Goal: Task Accomplishment & Management: Use online tool/utility

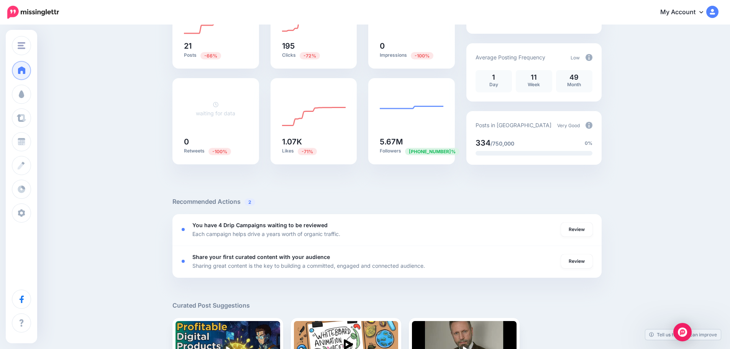
scroll to position [115, 0]
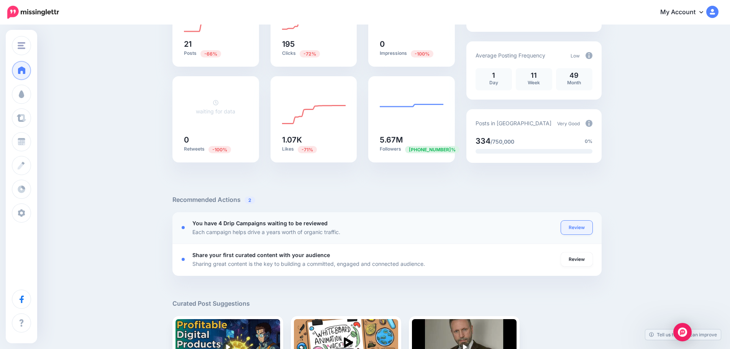
click at [578, 227] on link "Review" at bounding box center [576, 228] width 31 height 14
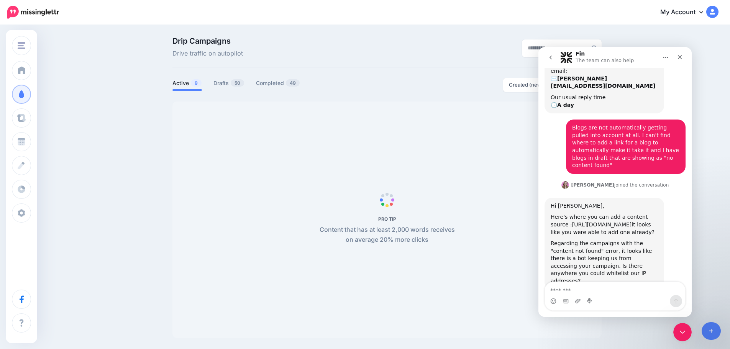
scroll to position [60, 0]
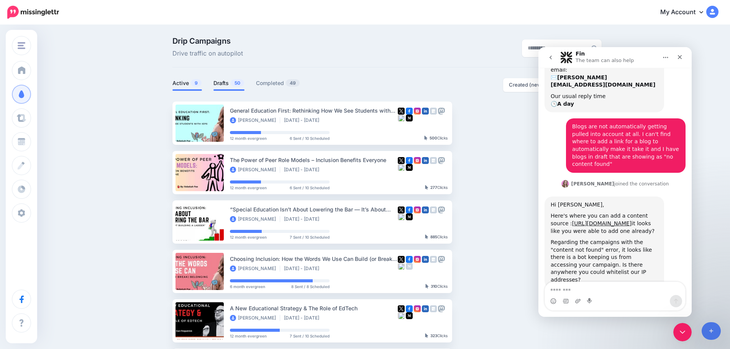
click at [225, 86] on link "Drafts 50" at bounding box center [229, 83] width 31 height 9
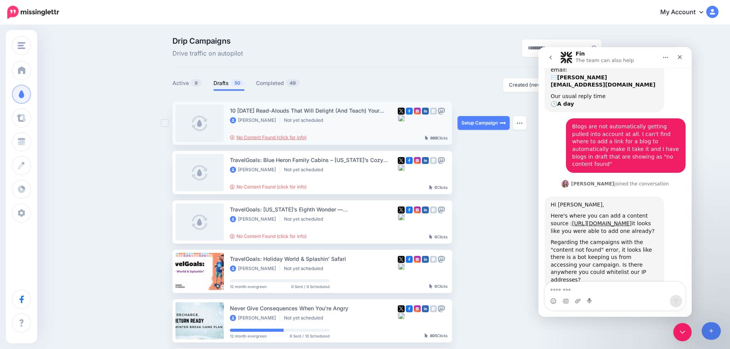
click at [267, 137] on link "No Content Found (click for info)" at bounding box center [268, 138] width 77 height 6
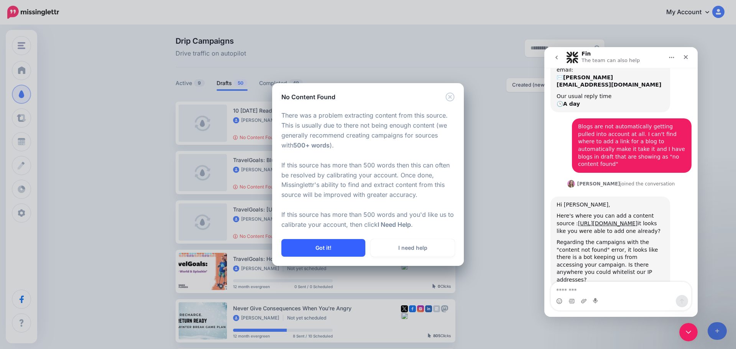
click at [312, 251] on button "Got it!" at bounding box center [323, 248] width 84 height 18
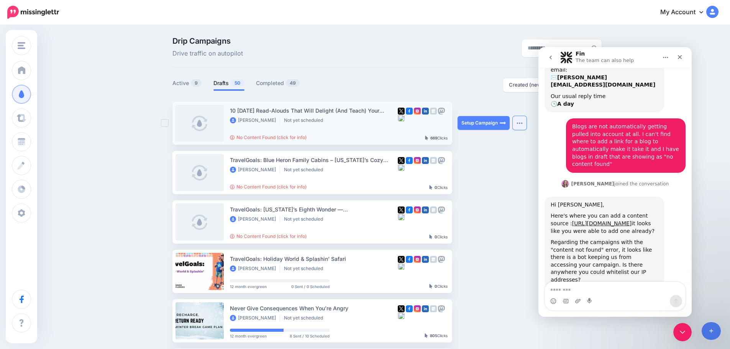
click at [522, 123] on img "button" at bounding box center [520, 123] width 6 height 2
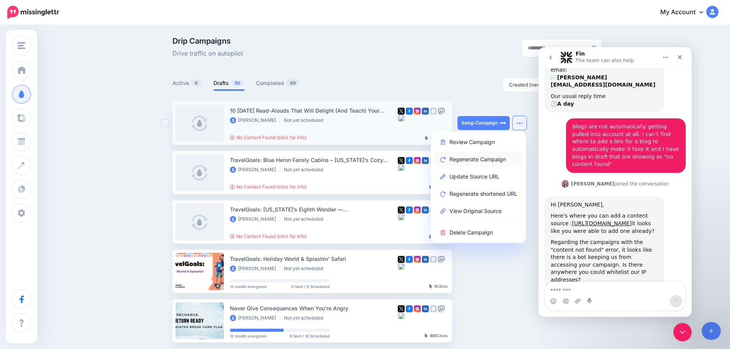
click at [494, 157] on link "Regenerate Campaign" at bounding box center [478, 159] width 89 height 15
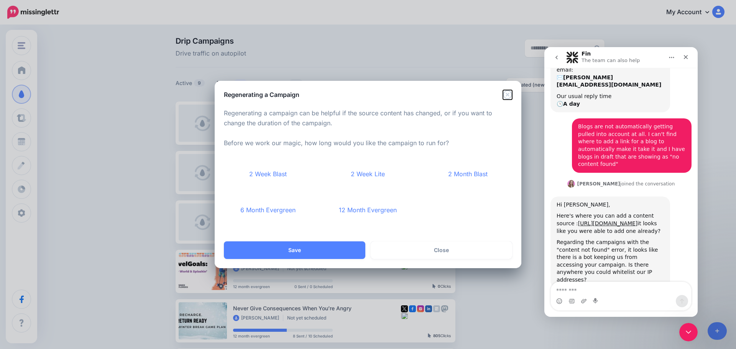
click at [510, 95] on icon "Close" at bounding box center [507, 94] width 9 height 9
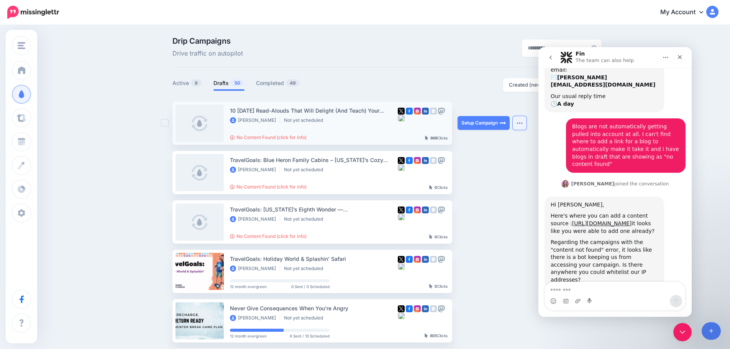
click at [523, 124] on img "button" at bounding box center [520, 123] width 6 height 2
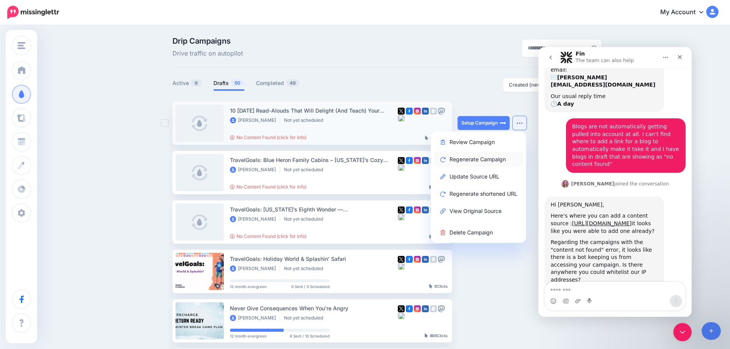
click at [498, 158] on link "Regenerate Campaign" at bounding box center [478, 159] width 89 height 15
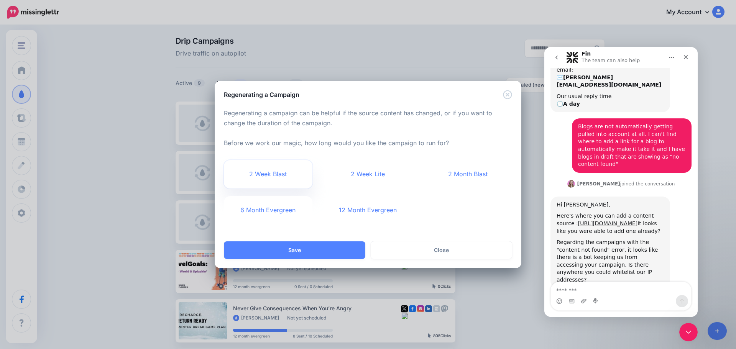
click at [276, 173] on link "2 Week Blast" at bounding box center [268, 174] width 89 height 28
click at [304, 251] on button "Save" at bounding box center [294, 251] width 141 height 18
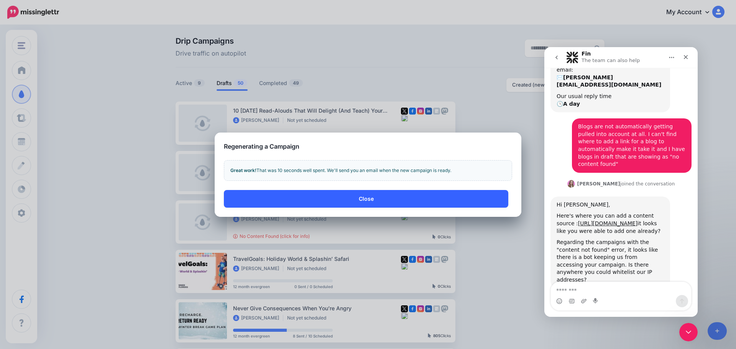
click at [324, 200] on button "Close" at bounding box center [366, 199] width 284 height 18
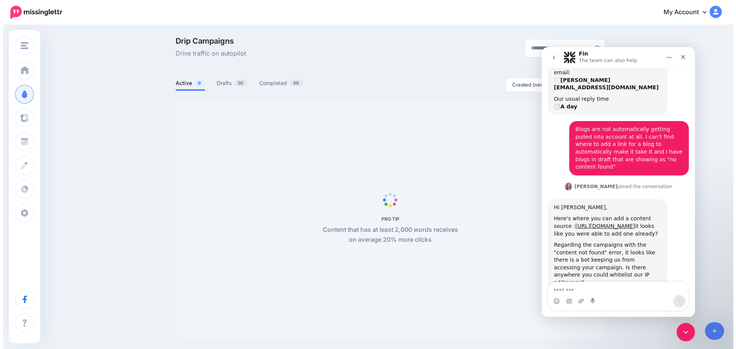
scroll to position [60, 0]
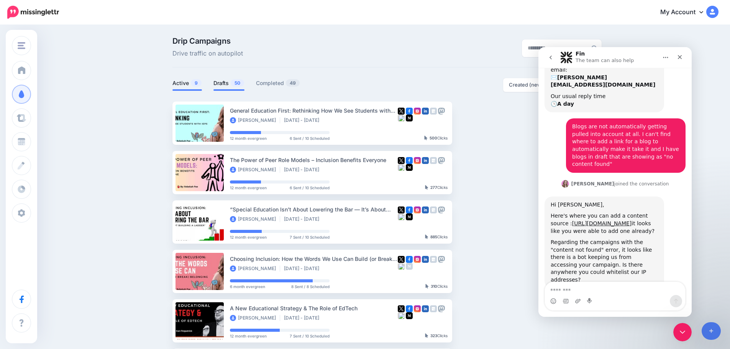
click at [224, 85] on link "Drafts 50" at bounding box center [229, 83] width 31 height 9
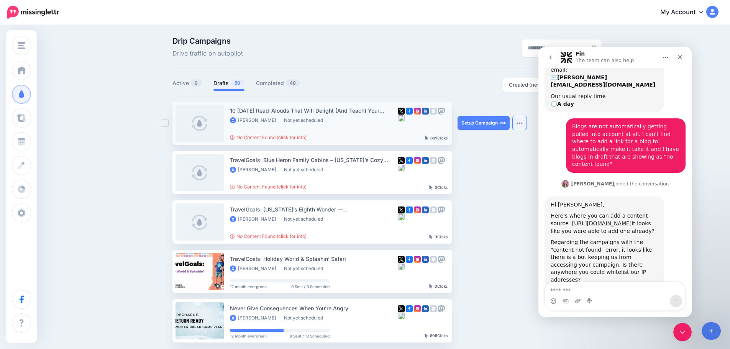
click at [527, 120] on button "button" at bounding box center [520, 123] width 14 height 14
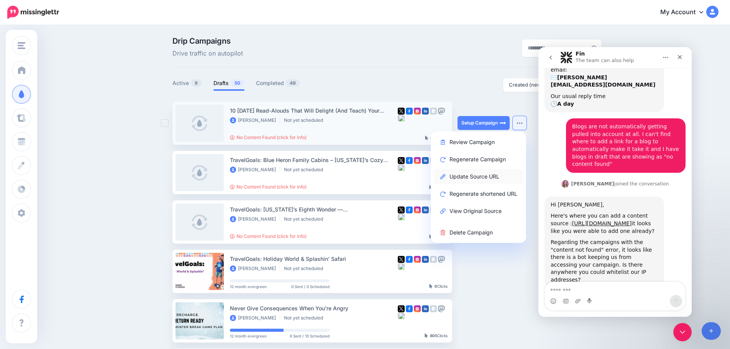
click at [484, 175] on link "Update Source URL" at bounding box center [478, 176] width 89 height 15
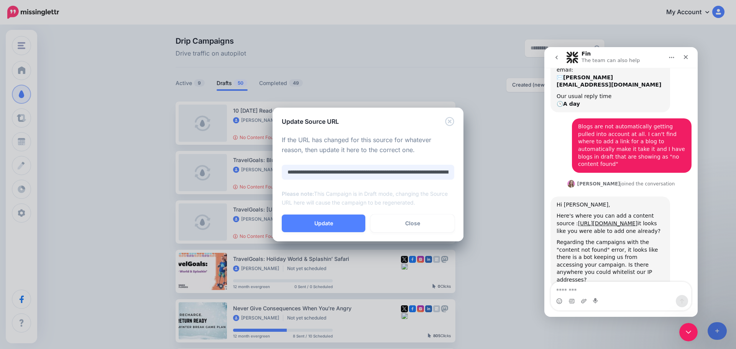
click at [434, 172] on input "**********" at bounding box center [368, 172] width 173 height 15
drag, startPoint x: 421, startPoint y: 173, endPoint x: 475, endPoint y: 175, distance: 53.7
click at [475, 175] on div "**********" at bounding box center [368, 174] width 736 height 349
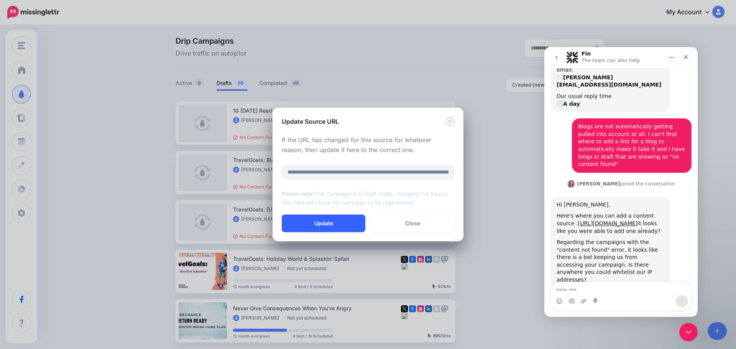
click at [329, 220] on button "Update" at bounding box center [324, 224] width 84 height 18
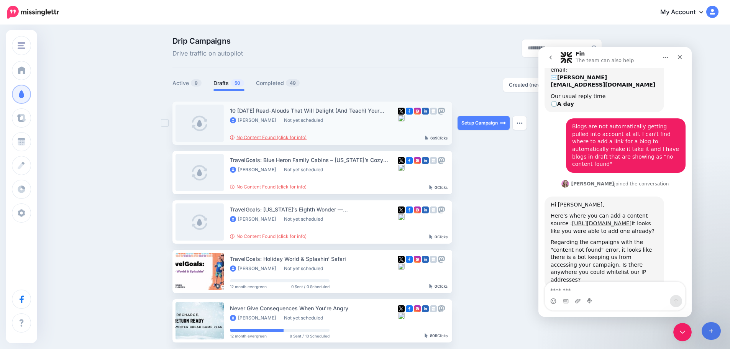
click at [297, 136] on link "No Content Found (click for info)" at bounding box center [268, 138] width 77 height 6
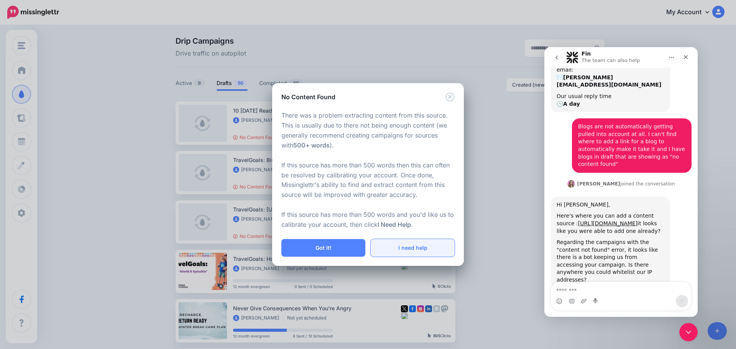
click at [402, 250] on link "I need help" at bounding box center [413, 248] width 84 height 18
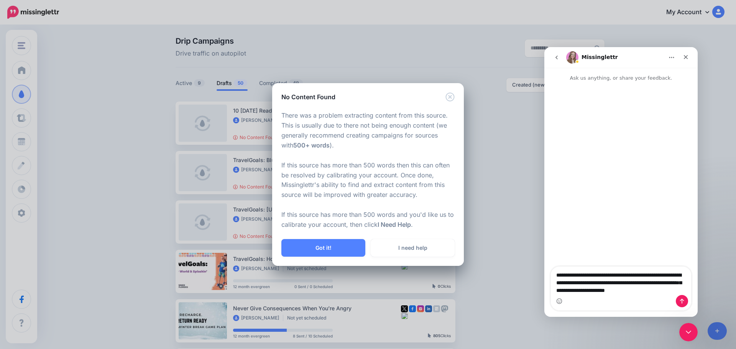
click at [455, 98] on div "No Content Found" at bounding box center [368, 92] width 192 height 18
click at [452, 97] on icon "Close" at bounding box center [450, 96] width 9 height 9
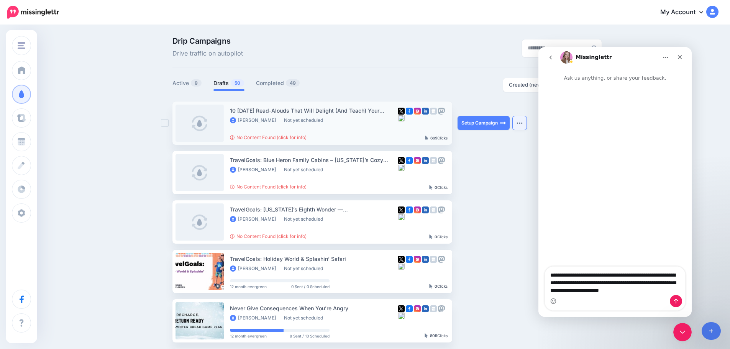
click at [523, 123] on img "button" at bounding box center [520, 123] width 6 height 2
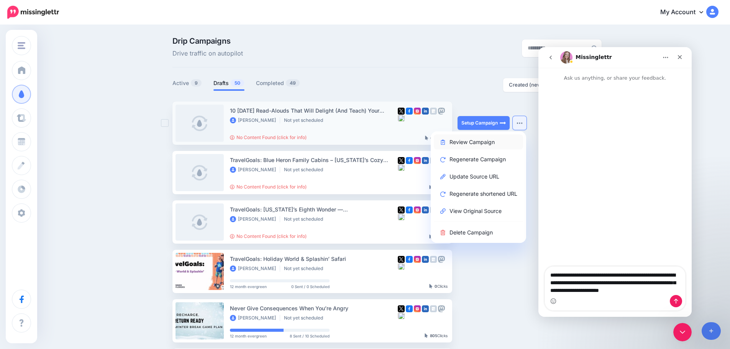
click at [500, 141] on link "Review Campaign" at bounding box center [478, 142] width 89 height 15
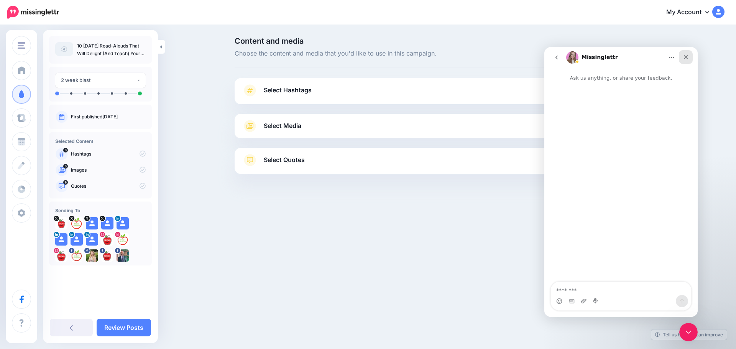
click at [687, 55] on icon "Close" at bounding box center [686, 57] width 6 height 6
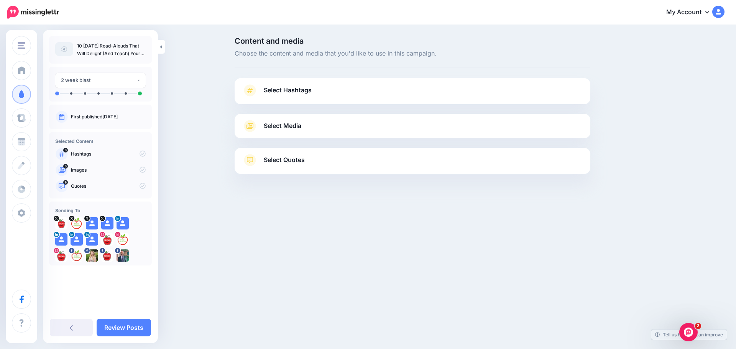
click at [281, 88] on span "Select Hashtags" at bounding box center [288, 90] width 48 height 10
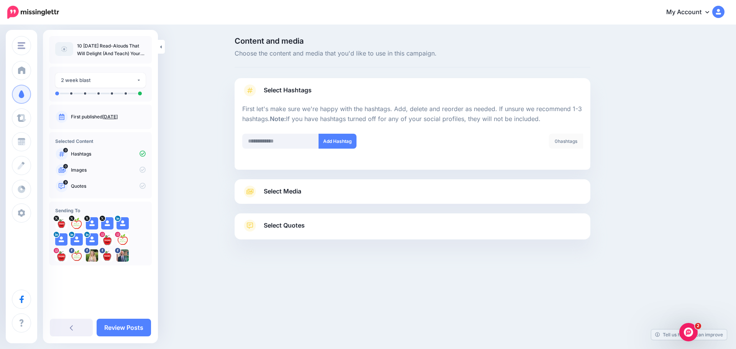
click at [273, 192] on span "Select Media" at bounding box center [283, 191] width 38 height 10
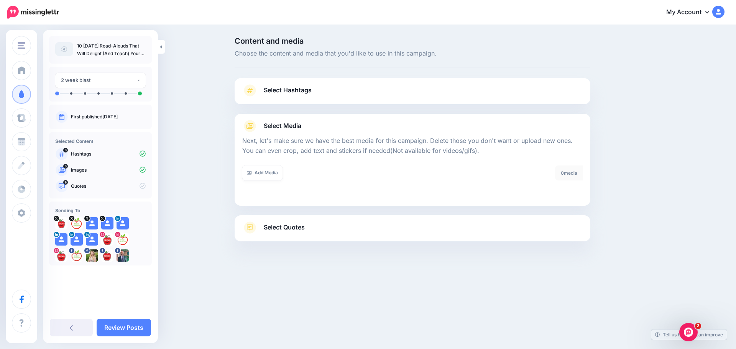
click at [278, 229] on span "Select Quotes" at bounding box center [284, 227] width 41 height 10
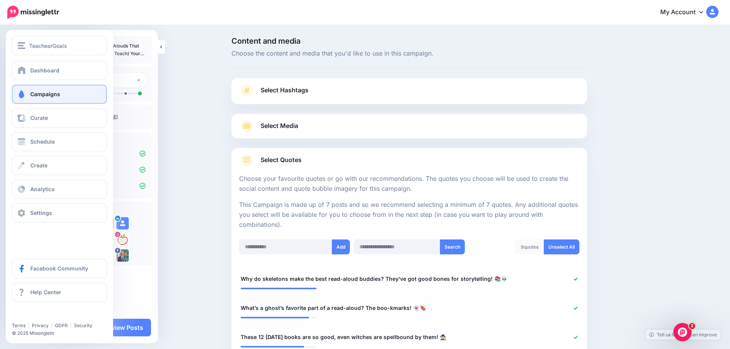
click at [26, 95] on link "Campaigns" at bounding box center [59, 94] width 95 height 19
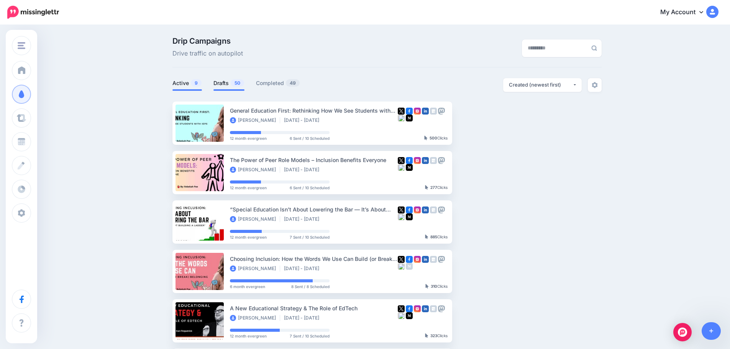
click at [220, 84] on link "Drafts 50" at bounding box center [229, 83] width 31 height 9
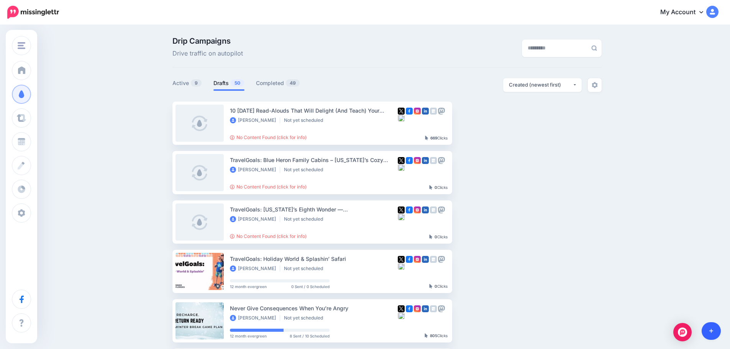
click at [710, 331] on icon at bounding box center [712, 331] width 4 height 4
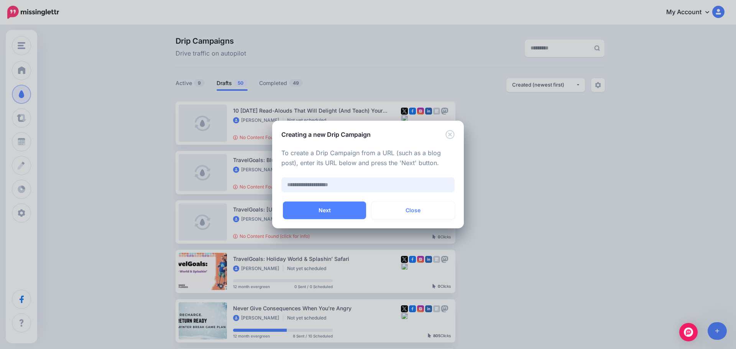
paste input "**********"
type input "**********"
click at [322, 214] on button "Next" at bounding box center [324, 211] width 83 height 18
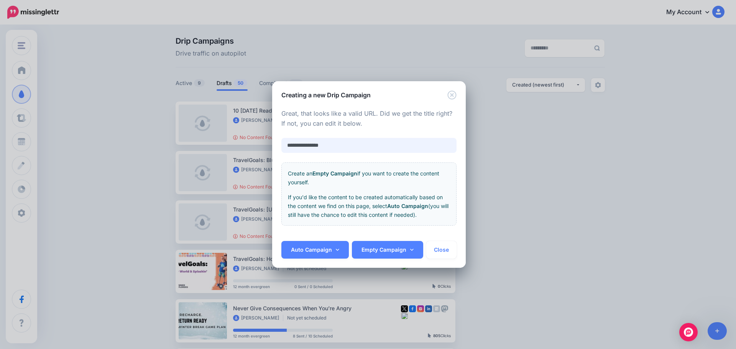
click at [313, 147] on input "**********" at bounding box center [368, 145] width 175 height 15
paste input "**********"
type input "**********"
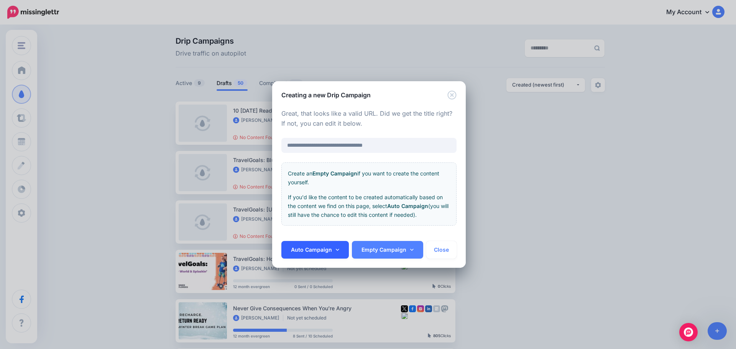
click at [333, 251] on link "Auto Campaign" at bounding box center [314, 250] width 67 height 18
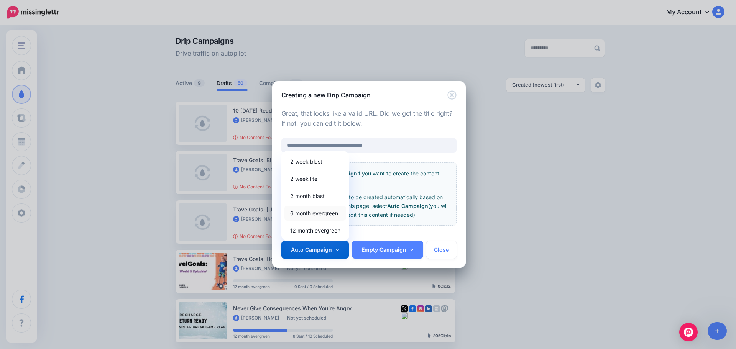
click at [332, 217] on link "6 month evergreen" at bounding box center [315, 213] width 62 height 15
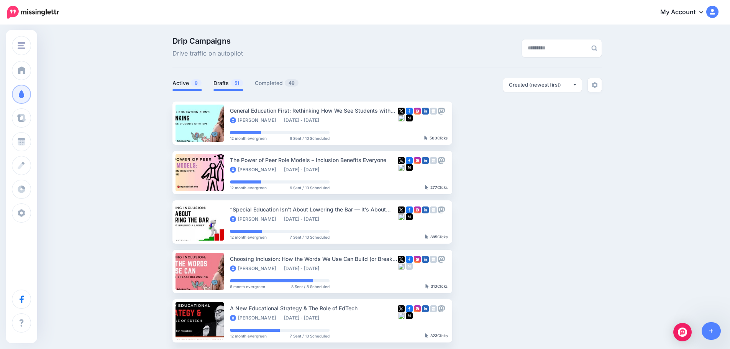
click at [223, 83] on link "Drafts 51" at bounding box center [229, 83] width 30 height 9
click at [233, 84] on link "Drafts 51" at bounding box center [229, 83] width 30 height 9
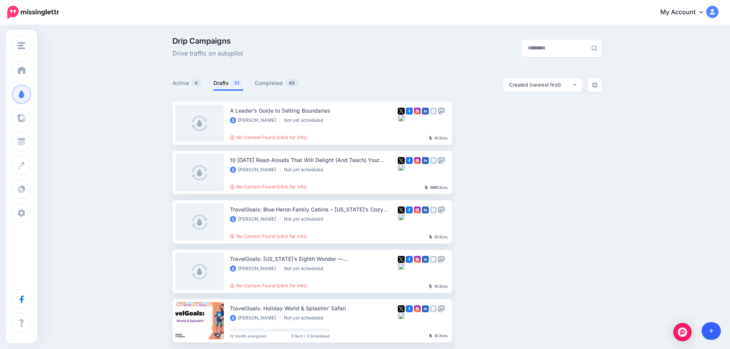
click at [709, 335] on link at bounding box center [712, 331] width 20 height 18
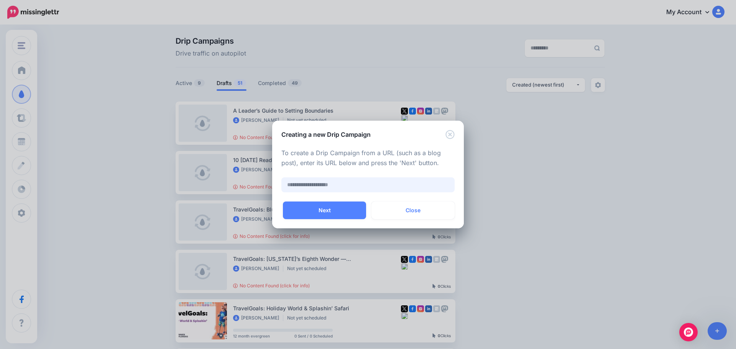
paste input "**********"
type input "**********"
click at [334, 209] on button "Next" at bounding box center [324, 211] width 83 height 18
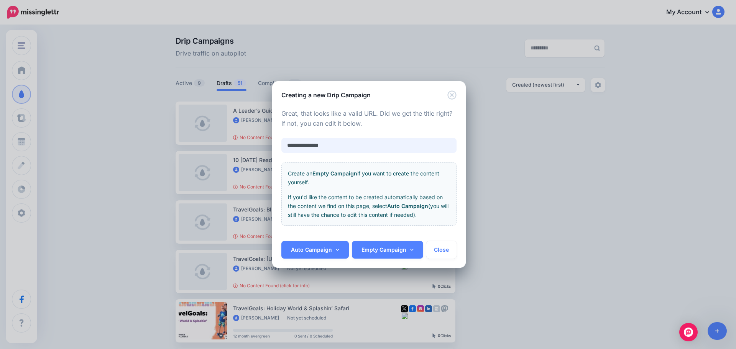
click at [315, 146] on input "**********" at bounding box center [368, 145] width 175 height 15
paste input "**********"
type input "**********"
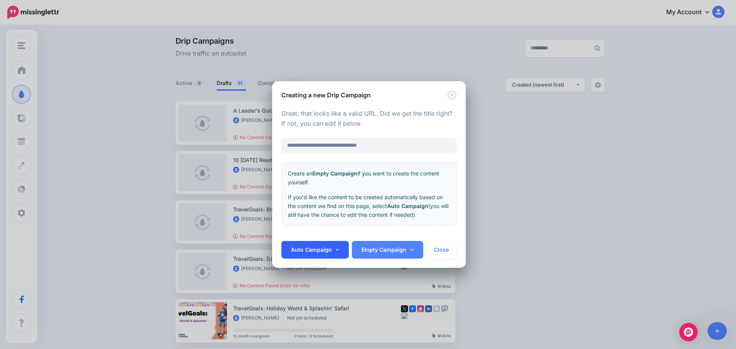
click at [344, 251] on link "Auto Campaign" at bounding box center [314, 250] width 67 height 18
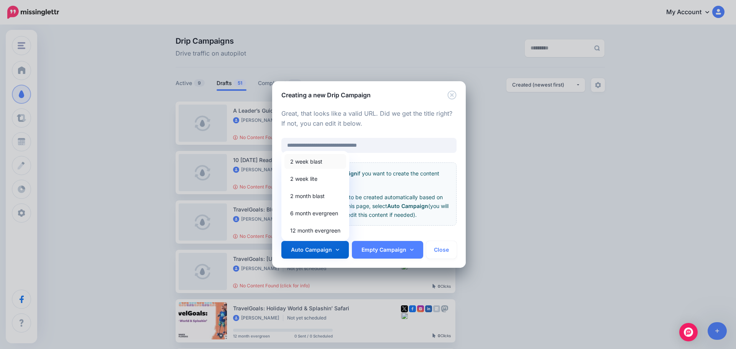
click at [333, 165] on link "2 week blast" at bounding box center [315, 161] width 62 height 15
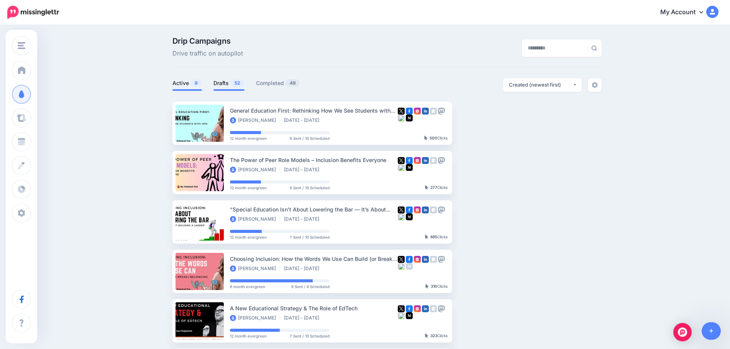
click at [228, 81] on link "Drafts 52" at bounding box center [229, 83] width 31 height 9
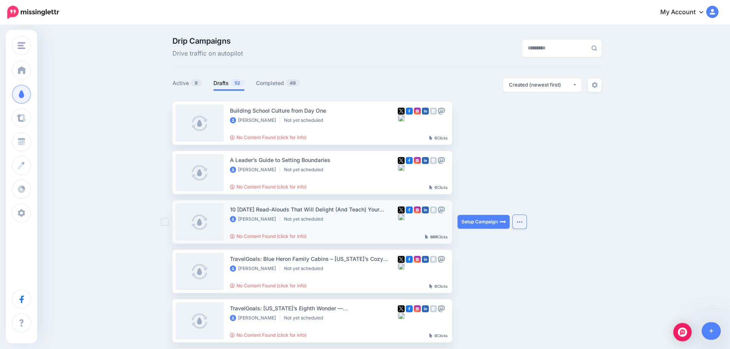
click at [522, 223] on img "button" at bounding box center [520, 222] width 6 height 2
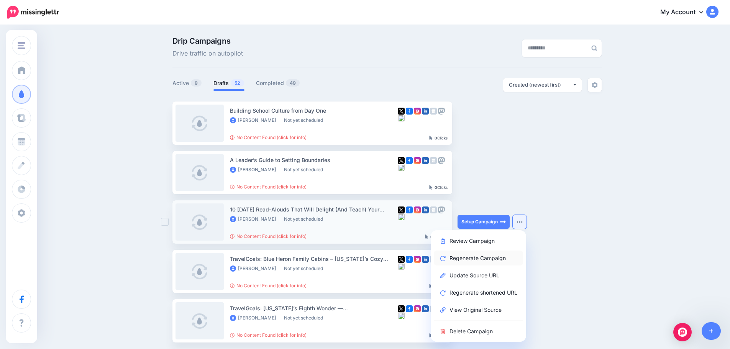
click at [492, 261] on link "Regenerate Campaign" at bounding box center [478, 258] width 89 height 15
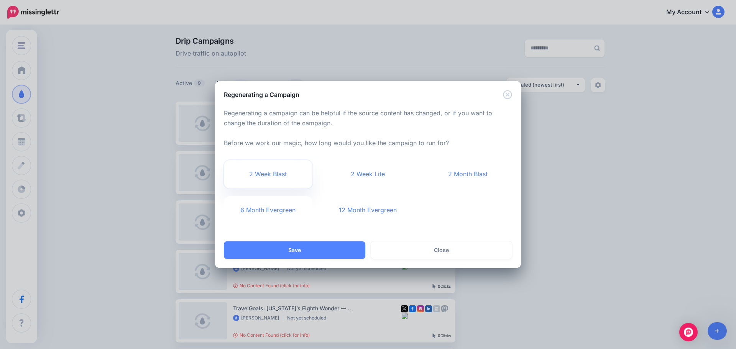
click at [250, 167] on link "2 Week Blast" at bounding box center [268, 174] width 89 height 28
click at [275, 245] on button "Save" at bounding box center [294, 251] width 141 height 18
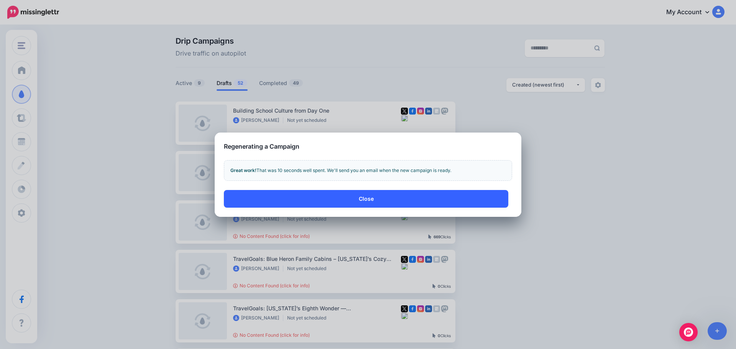
click at [295, 199] on button "Close" at bounding box center [366, 199] width 284 height 18
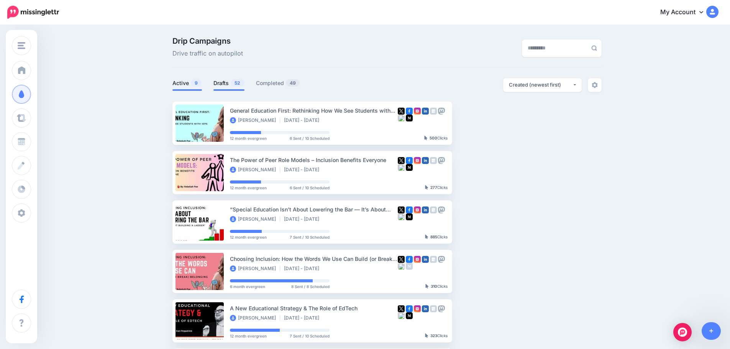
click at [224, 81] on link "Drafts 52" at bounding box center [229, 83] width 31 height 9
click at [226, 83] on link "Drafts 52" at bounding box center [229, 83] width 31 height 9
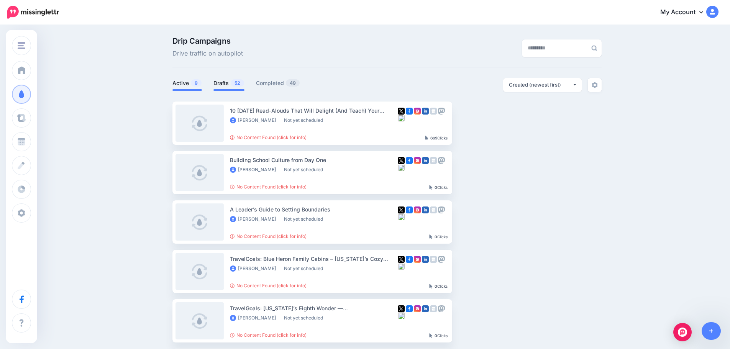
click at [189, 82] on link "Active 9" at bounding box center [188, 83] width 30 height 9
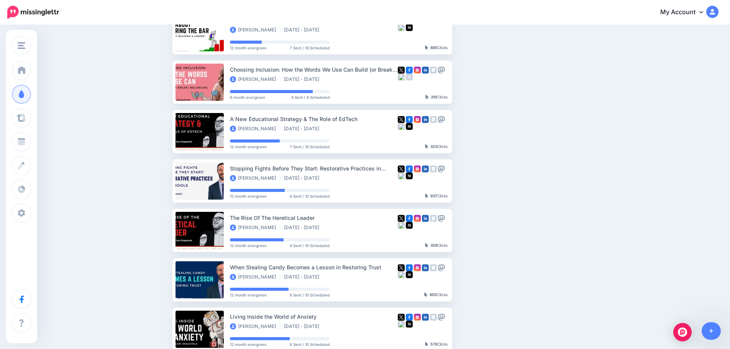
scroll to position [192, 0]
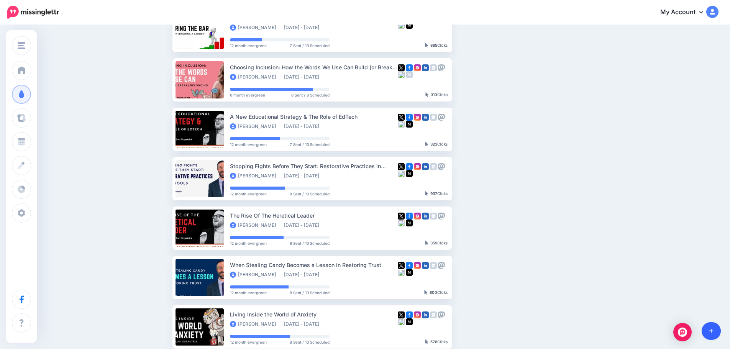
click at [716, 334] on link at bounding box center [712, 331] width 20 height 18
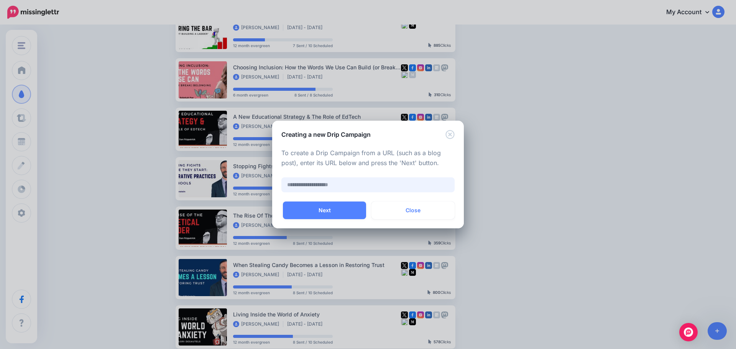
click at [359, 186] on input "text" at bounding box center [367, 185] width 173 height 15
paste input "**********"
type input "**********"
click at [342, 217] on button "Next" at bounding box center [324, 211] width 83 height 18
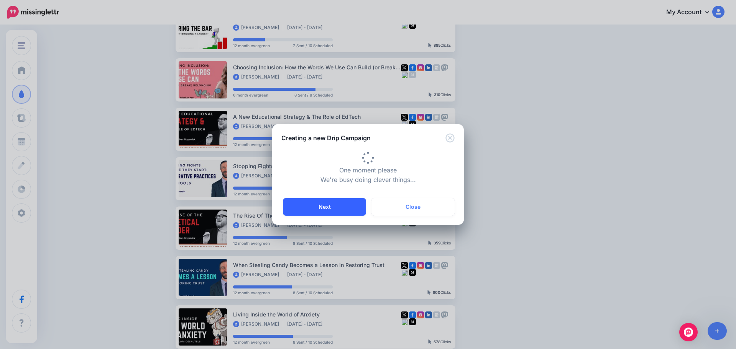
type input "**********"
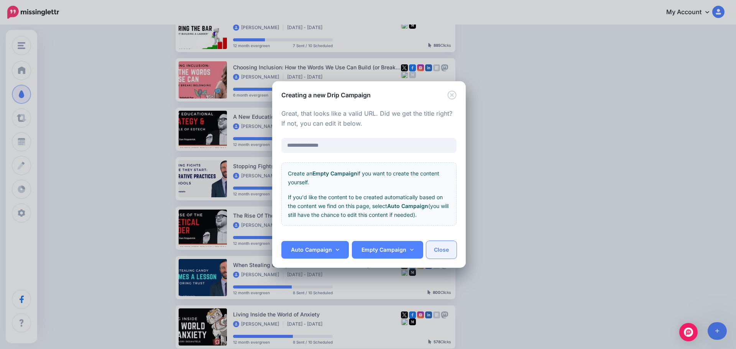
click at [439, 255] on button "Close" at bounding box center [441, 250] width 30 height 18
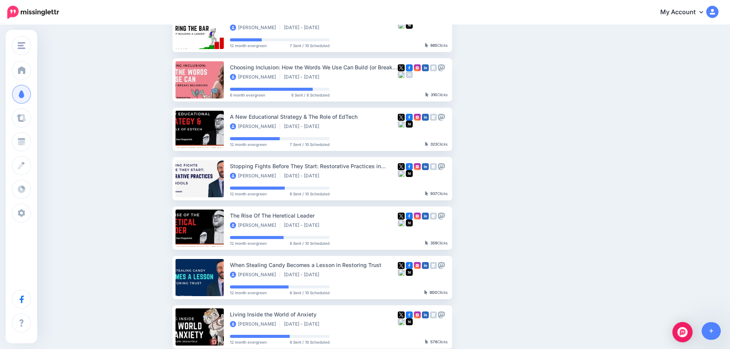
click at [680, 334] on img "Open Intercom Messenger" at bounding box center [683, 332] width 10 height 10
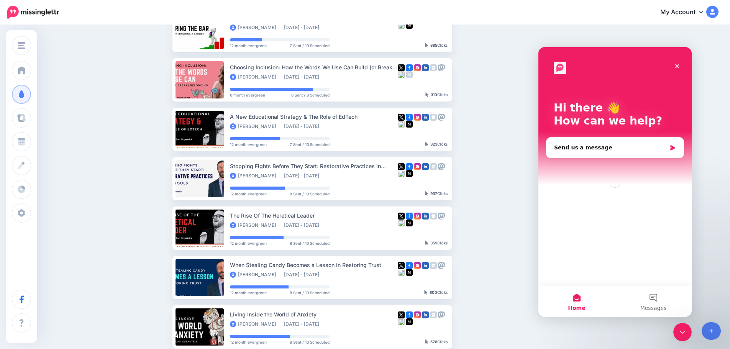
scroll to position [0, 0]
click at [649, 299] on button "2 Messages" at bounding box center [653, 301] width 77 height 31
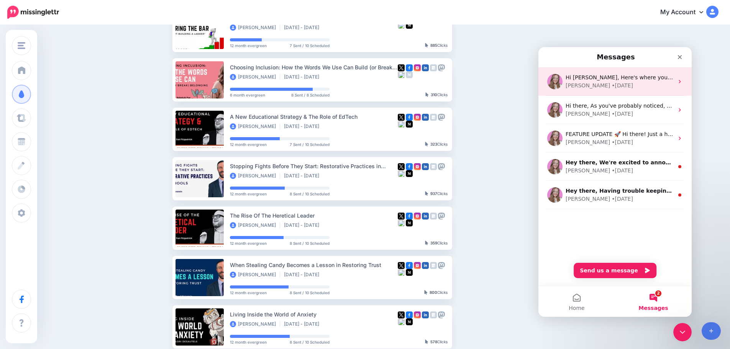
click at [630, 84] on div "Justine • [DATE]" at bounding box center [620, 86] width 108 height 8
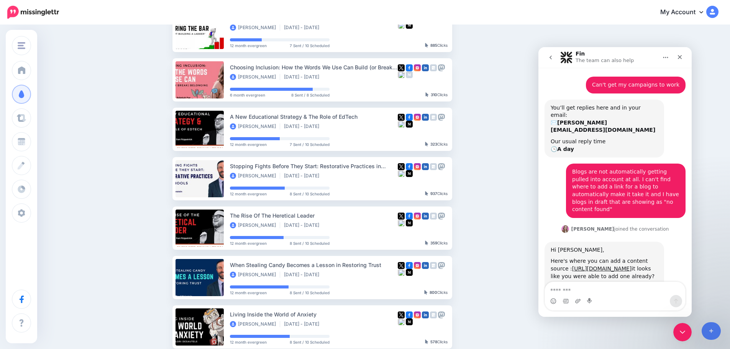
scroll to position [60, 0]
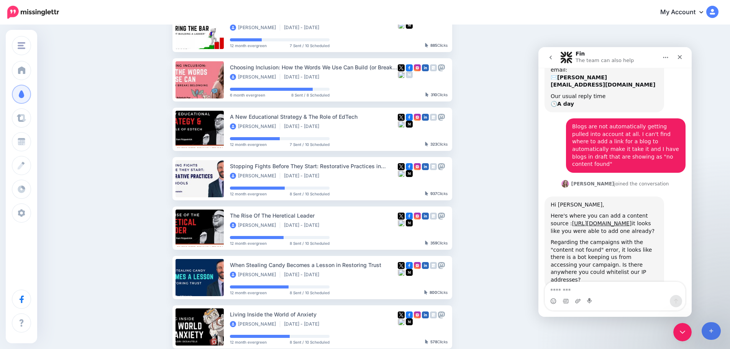
click at [574, 292] on textarea "Message…" at bounding box center [615, 288] width 140 height 13
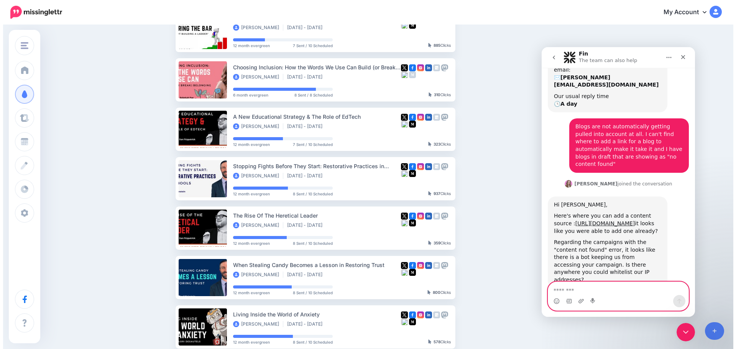
scroll to position [0, 0]
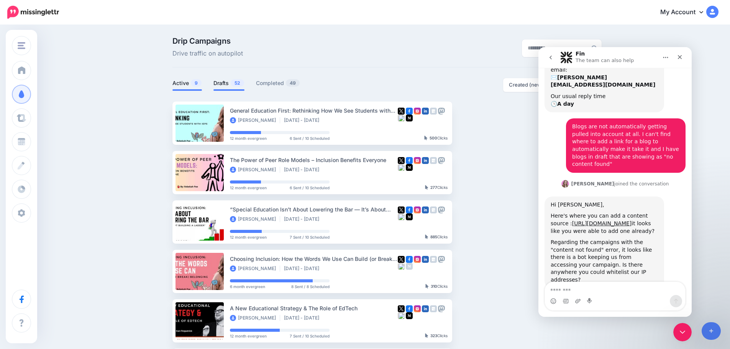
click at [227, 85] on link "Drafts 52" at bounding box center [229, 83] width 31 height 9
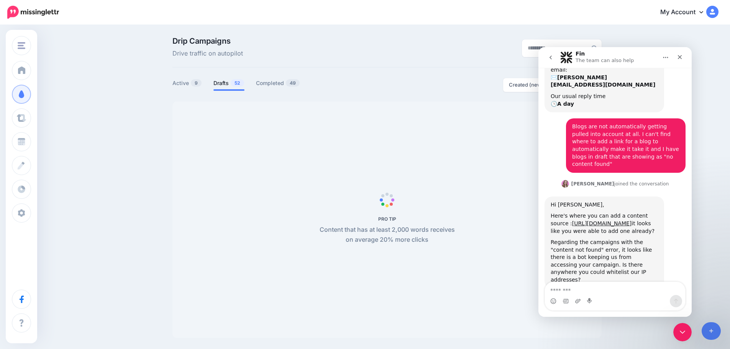
click at [227, 82] on link "Drafts 52" at bounding box center [229, 83] width 31 height 9
click at [686, 56] on icon "Close" at bounding box center [686, 57] width 6 height 6
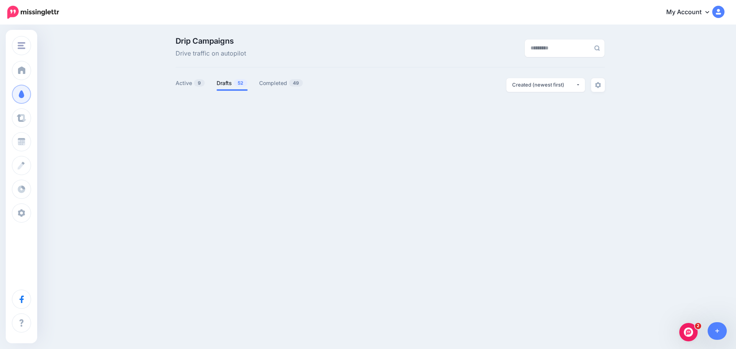
scroll to position [60, 0]
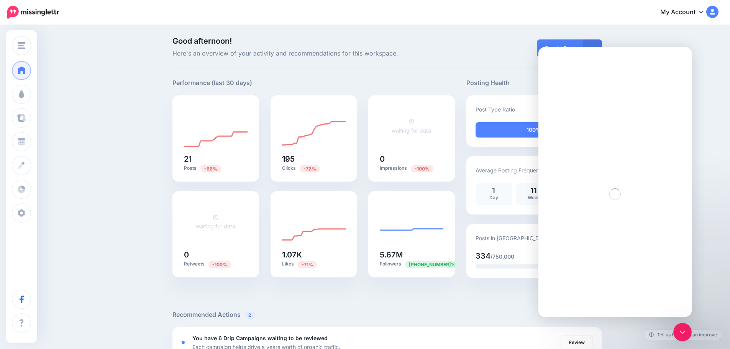
click at [704, 11] on link "My Account" at bounding box center [686, 12] width 66 height 19
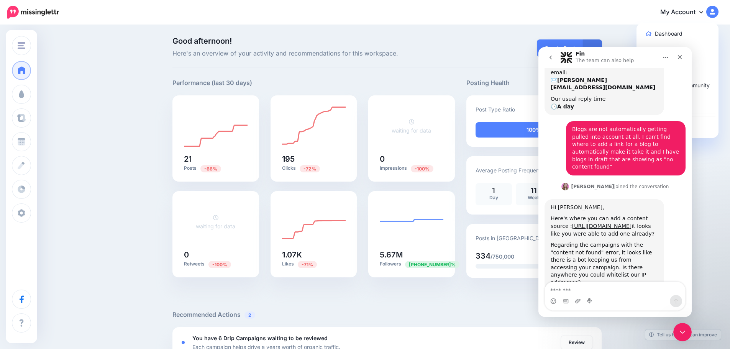
scroll to position [60, 0]
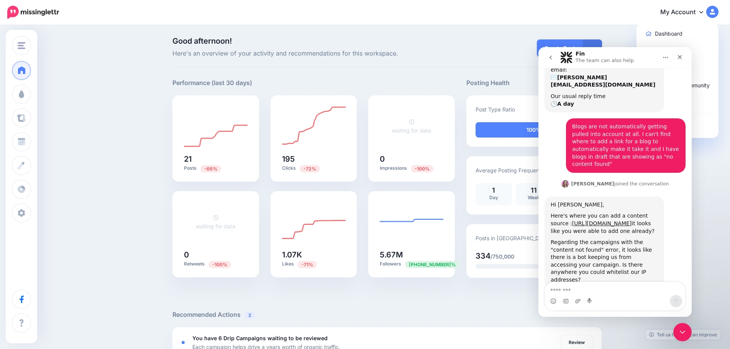
click at [704, 9] on icon at bounding box center [702, 12] width 4 height 6
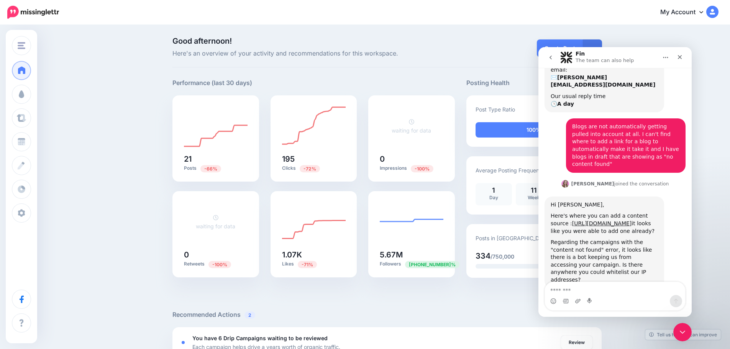
click at [704, 9] on icon at bounding box center [702, 12] width 4 height 6
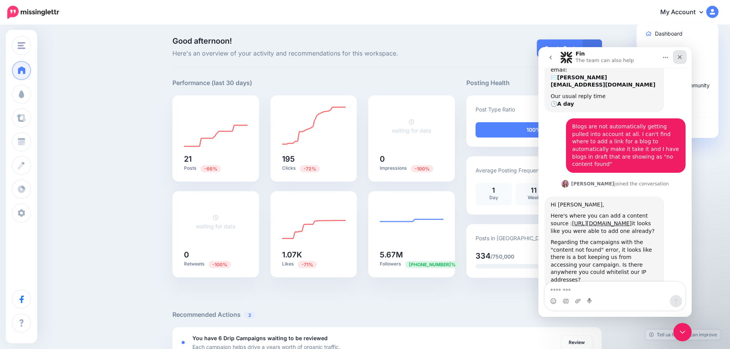
click at [681, 55] on icon "Close" at bounding box center [680, 57] width 6 height 6
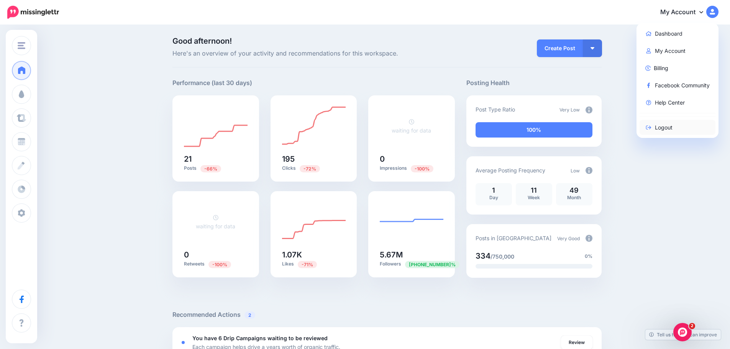
click at [665, 131] on link "Logout" at bounding box center [678, 127] width 76 height 15
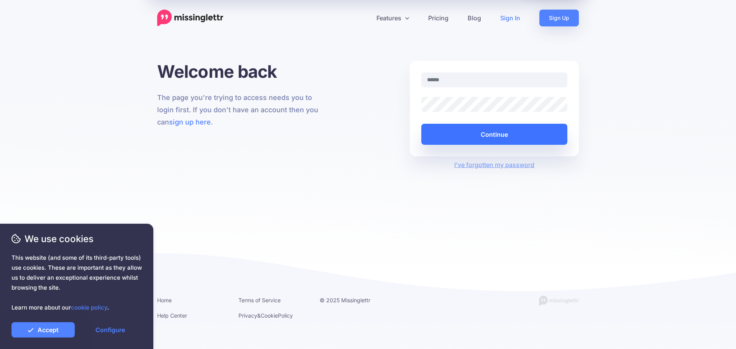
type input "**********"
click at [519, 137] on button "Continue" at bounding box center [494, 134] width 146 height 21
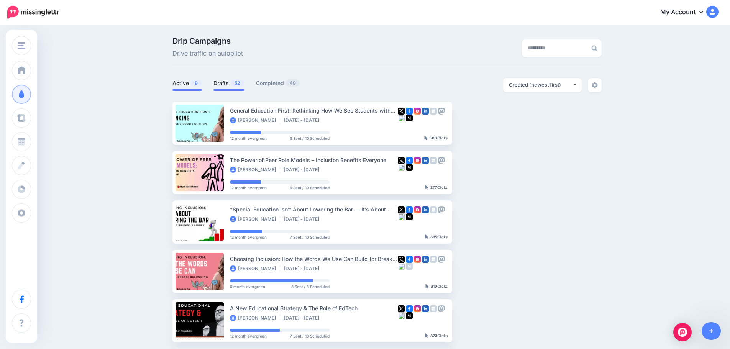
click at [229, 84] on link "Drafts 52" at bounding box center [229, 83] width 31 height 9
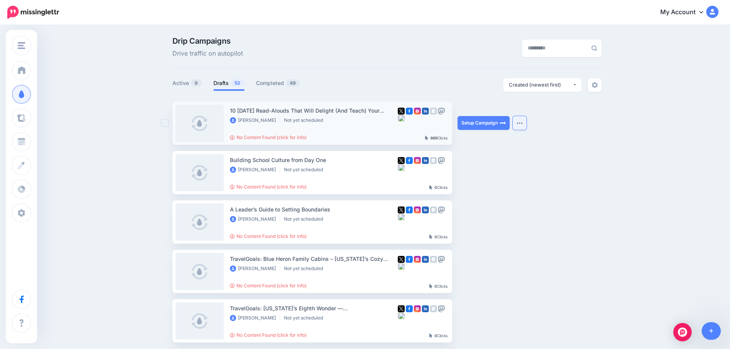
click at [525, 120] on button "button" at bounding box center [520, 123] width 14 height 14
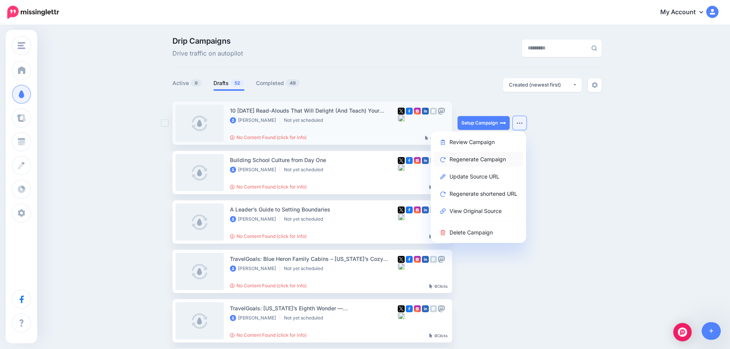
click at [483, 159] on link "Regenerate Campaign" at bounding box center [478, 159] width 89 height 15
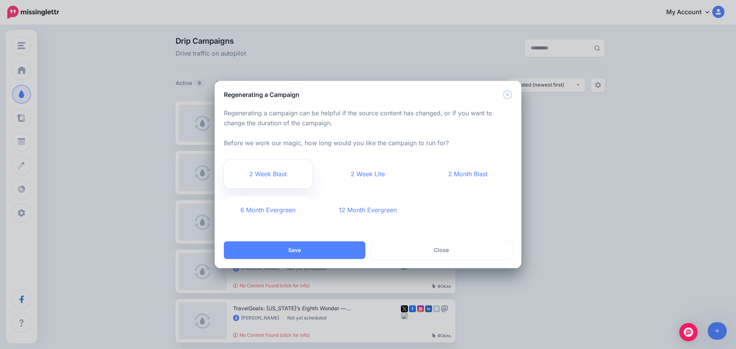
click at [255, 163] on link "2 Week Blast" at bounding box center [268, 174] width 89 height 28
click at [272, 249] on button "Save" at bounding box center [294, 251] width 141 height 18
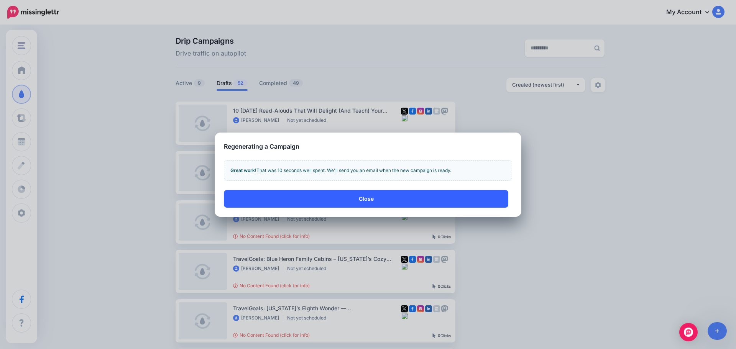
click at [275, 201] on button "Close" at bounding box center [366, 199] width 284 height 18
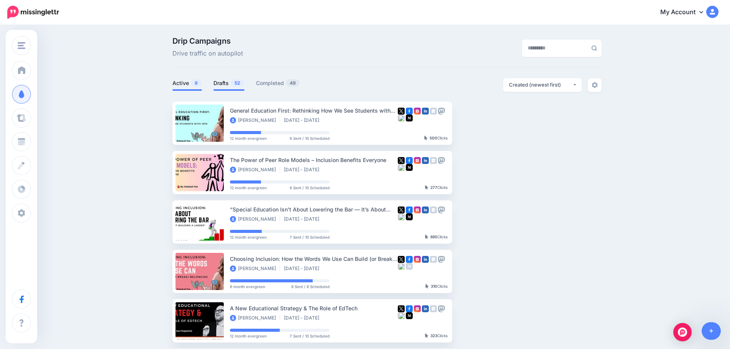
click at [227, 85] on link "Drafts 52" at bounding box center [229, 83] width 31 height 9
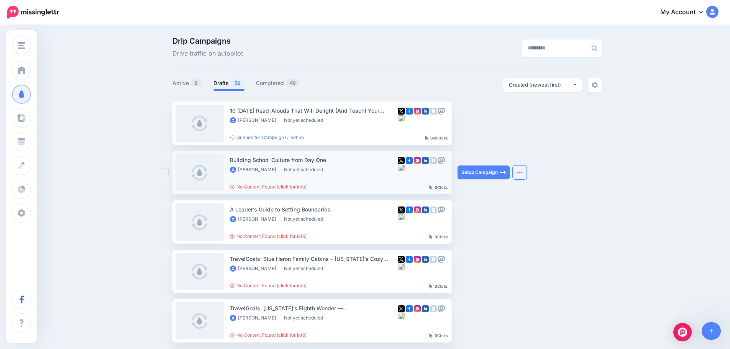
click at [524, 171] on button "button" at bounding box center [520, 173] width 14 height 14
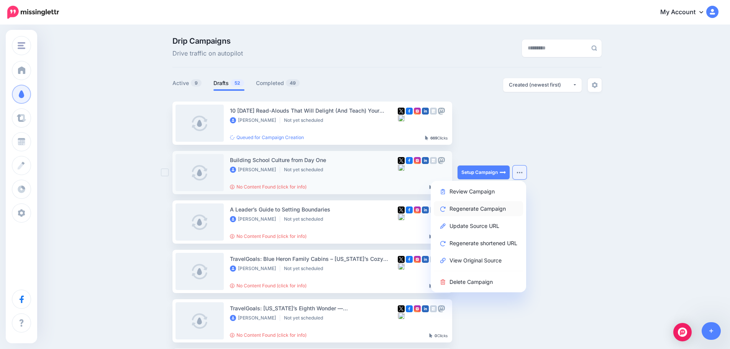
click at [507, 210] on link "Regenerate Campaign" at bounding box center [478, 208] width 89 height 15
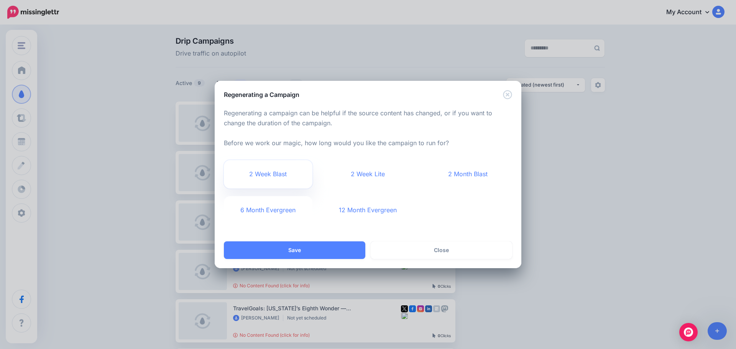
click at [255, 162] on link "2 Week Blast" at bounding box center [268, 174] width 89 height 28
click at [294, 247] on button "Save" at bounding box center [294, 251] width 141 height 18
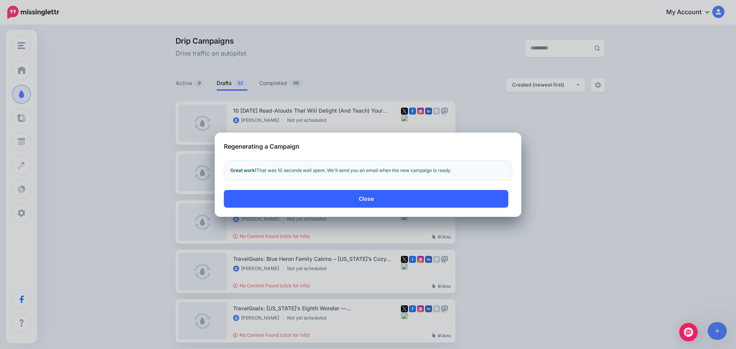
click at [342, 197] on button "Close" at bounding box center [366, 199] width 284 height 18
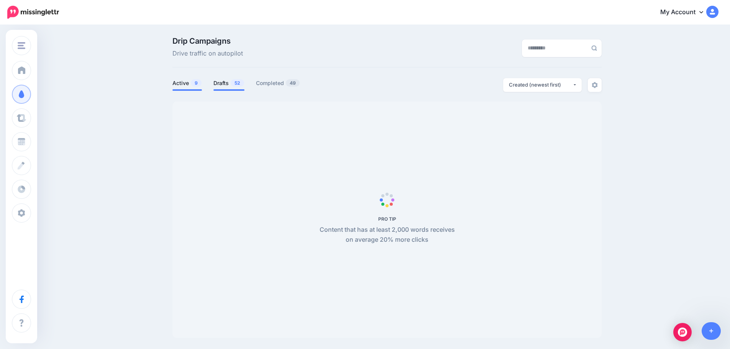
click at [220, 83] on link "Drafts 52" at bounding box center [229, 83] width 31 height 9
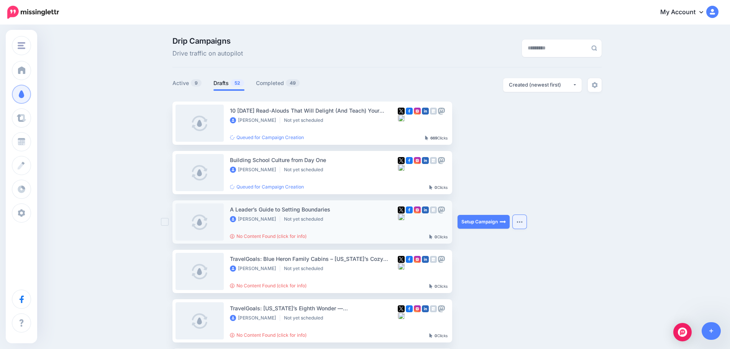
click at [523, 221] on img "button" at bounding box center [520, 222] width 6 height 2
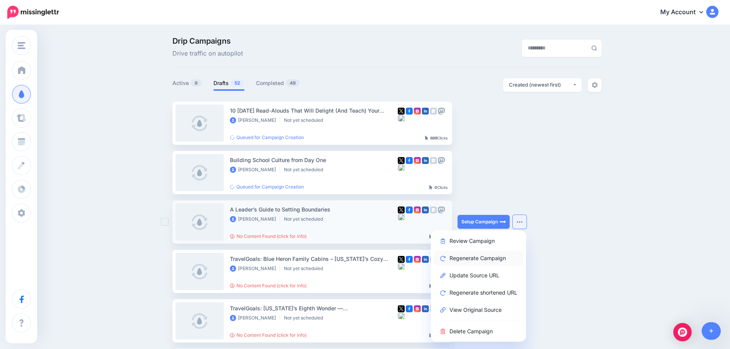
click at [503, 261] on link "Regenerate Campaign" at bounding box center [478, 258] width 89 height 15
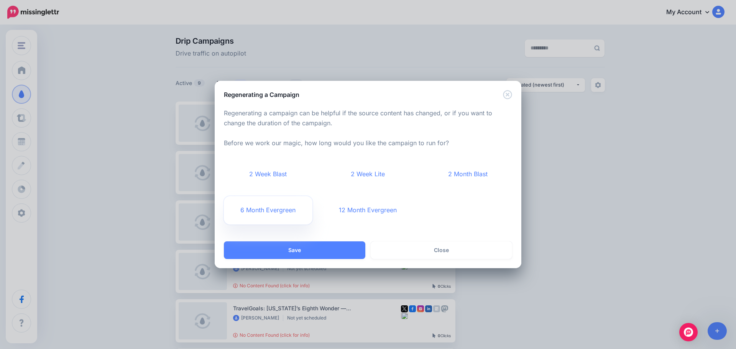
click at [277, 205] on link "6 Month Evergreen" at bounding box center [268, 210] width 89 height 28
click at [291, 250] on button "Save" at bounding box center [294, 251] width 141 height 18
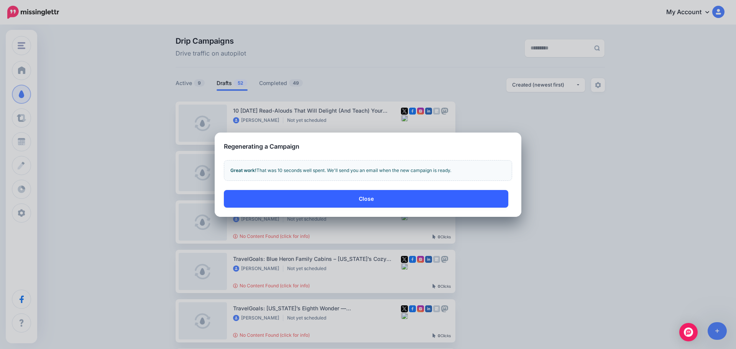
click at [321, 202] on button "Close" at bounding box center [366, 199] width 284 height 18
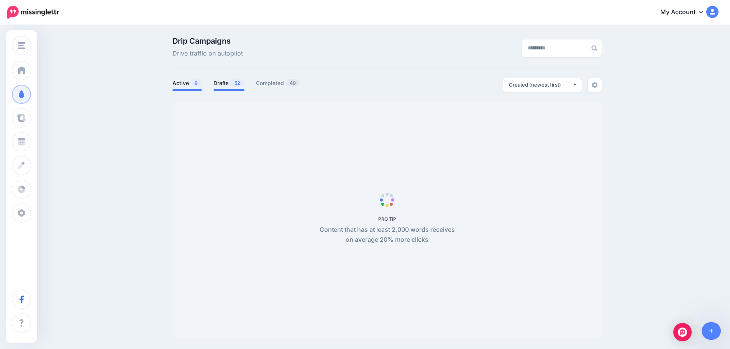
click at [221, 85] on link "Drafts 52" at bounding box center [229, 83] width 31 height 9
